Goal: Find specific page/section: Find specific page/section

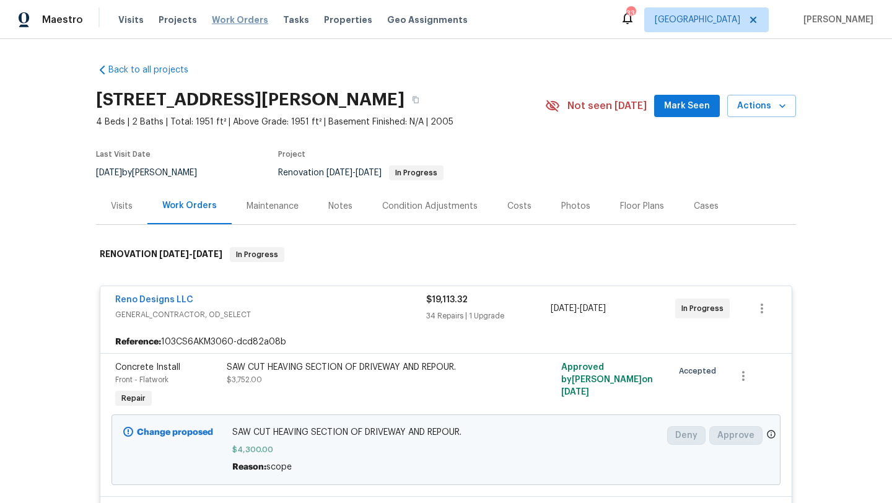
click at [231, 21] on span "Work Orders" at bounding box center [240, 20] width 56 height 12
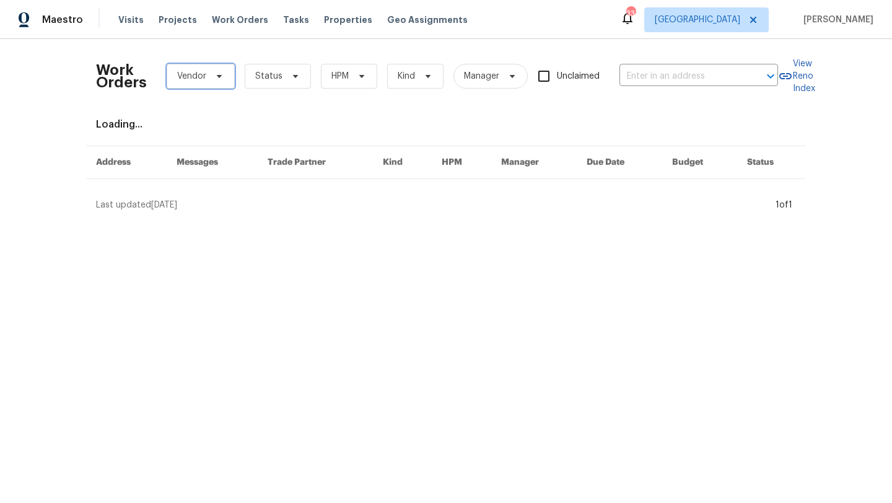
click at [225, 79] on span "Vendor" at bounding box center [201, 76] width 68 height 25
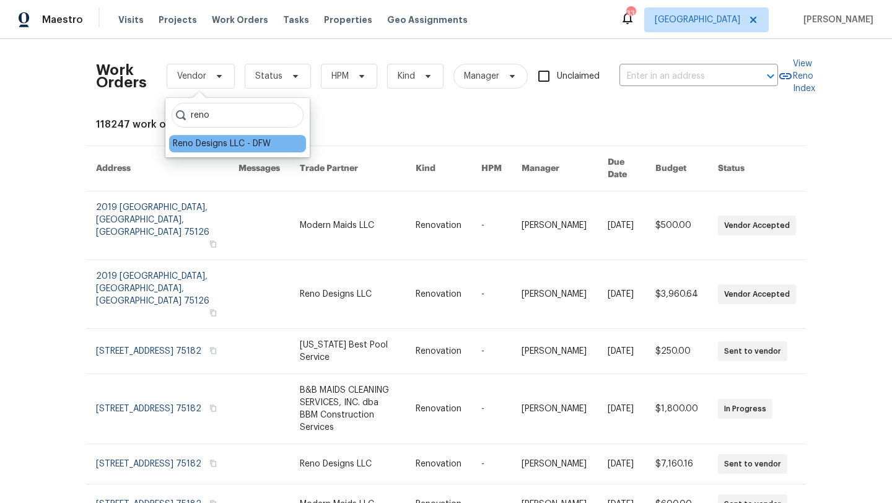
type input "reno"
click at [229, 151] on div "Reno Designs LLC - DFW" at bounding box center [237, 143] width 137 height 17
click at [228, 147] on div "Reno Designs LLC - DFW" at bounding box center [222, 144] width 98 height 12
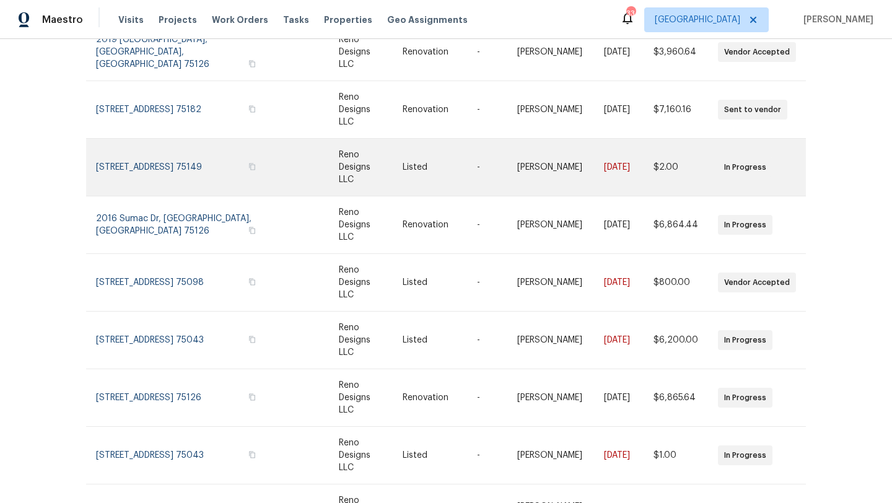
scroll to position [170, 0]
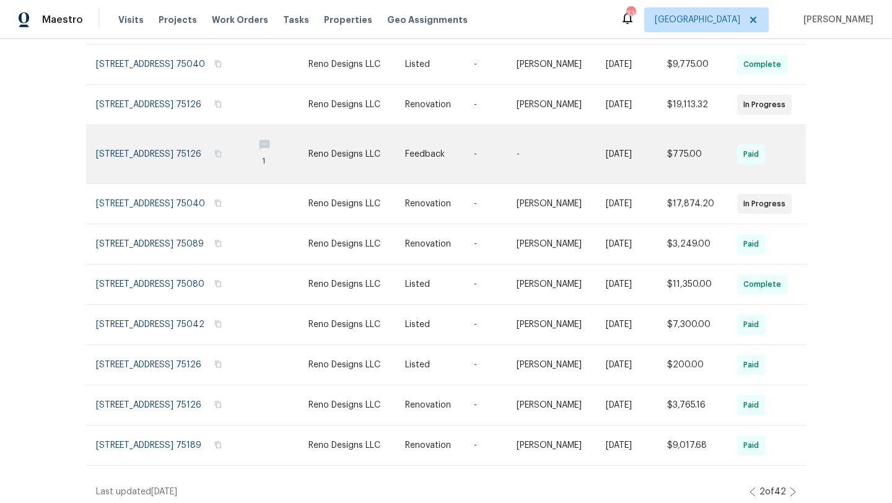
scroll to position [139, 0]
